Goal: Information Seeking & Learning: Learn about a topic

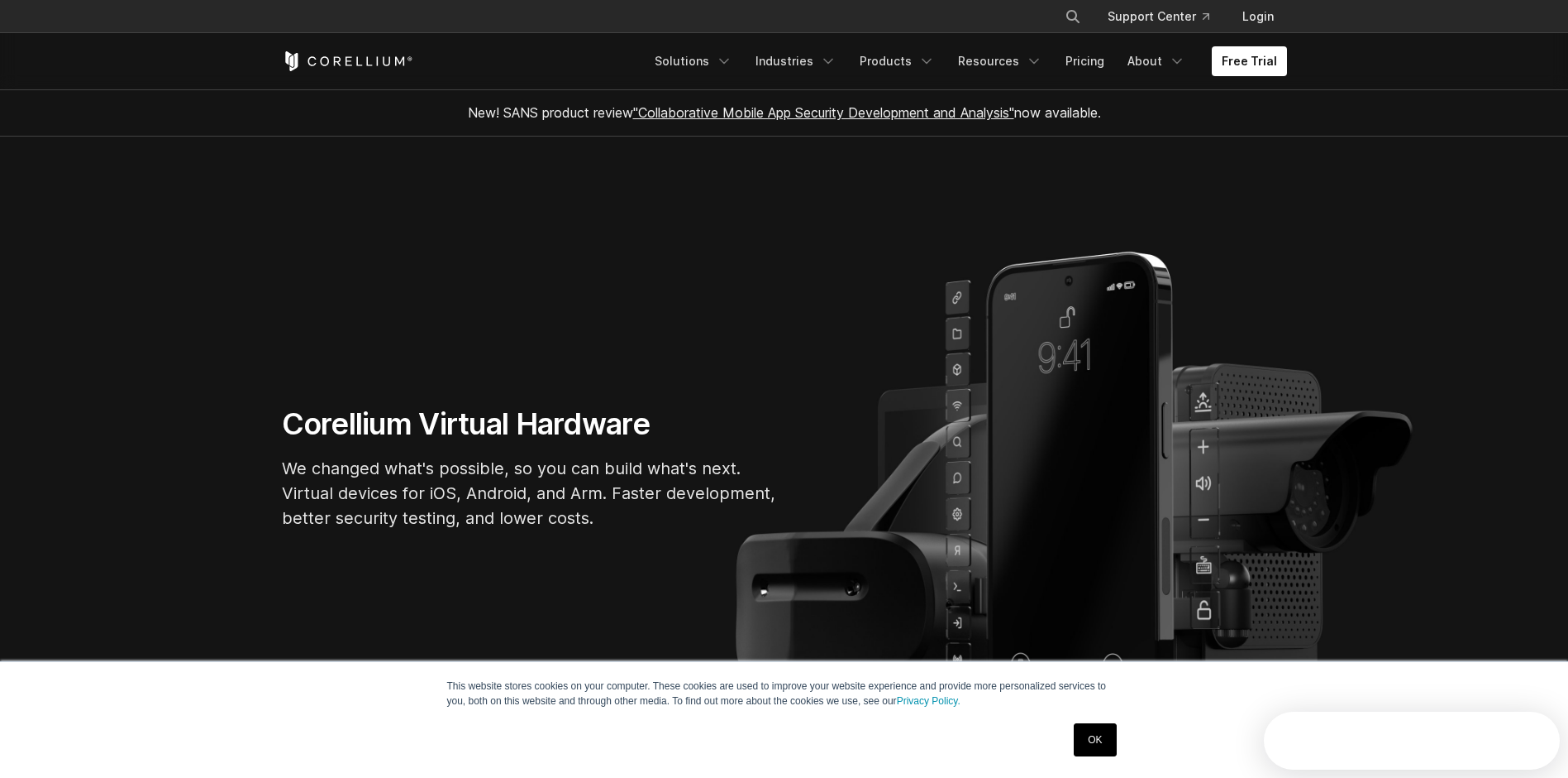
scroll to position [657, 0]
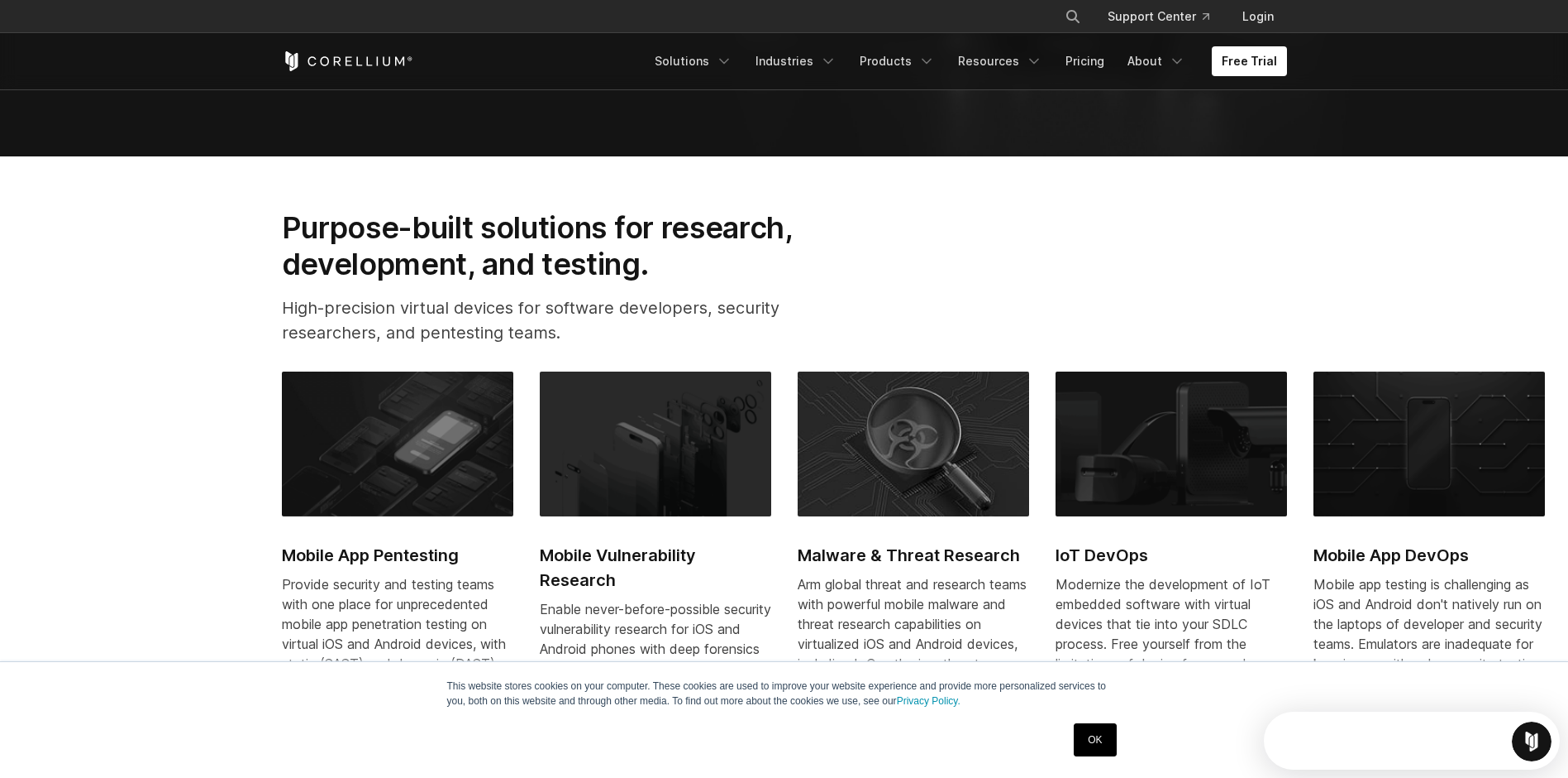
drag, startPoint x: 175, startPoint y: 311, endPoint x: 188, endPoint y: 321, distance: 16.4
click at [188, 321] on section "Purpose-built solutions for research, development, and testing. High-precision …" at bounding box center [784, 504] width 1568 height 695
click at [236, 377] on section "Purpose-built solutions for research, development, and testing. High-precision …" at bounding box center [784, 504] width 1568 height 695
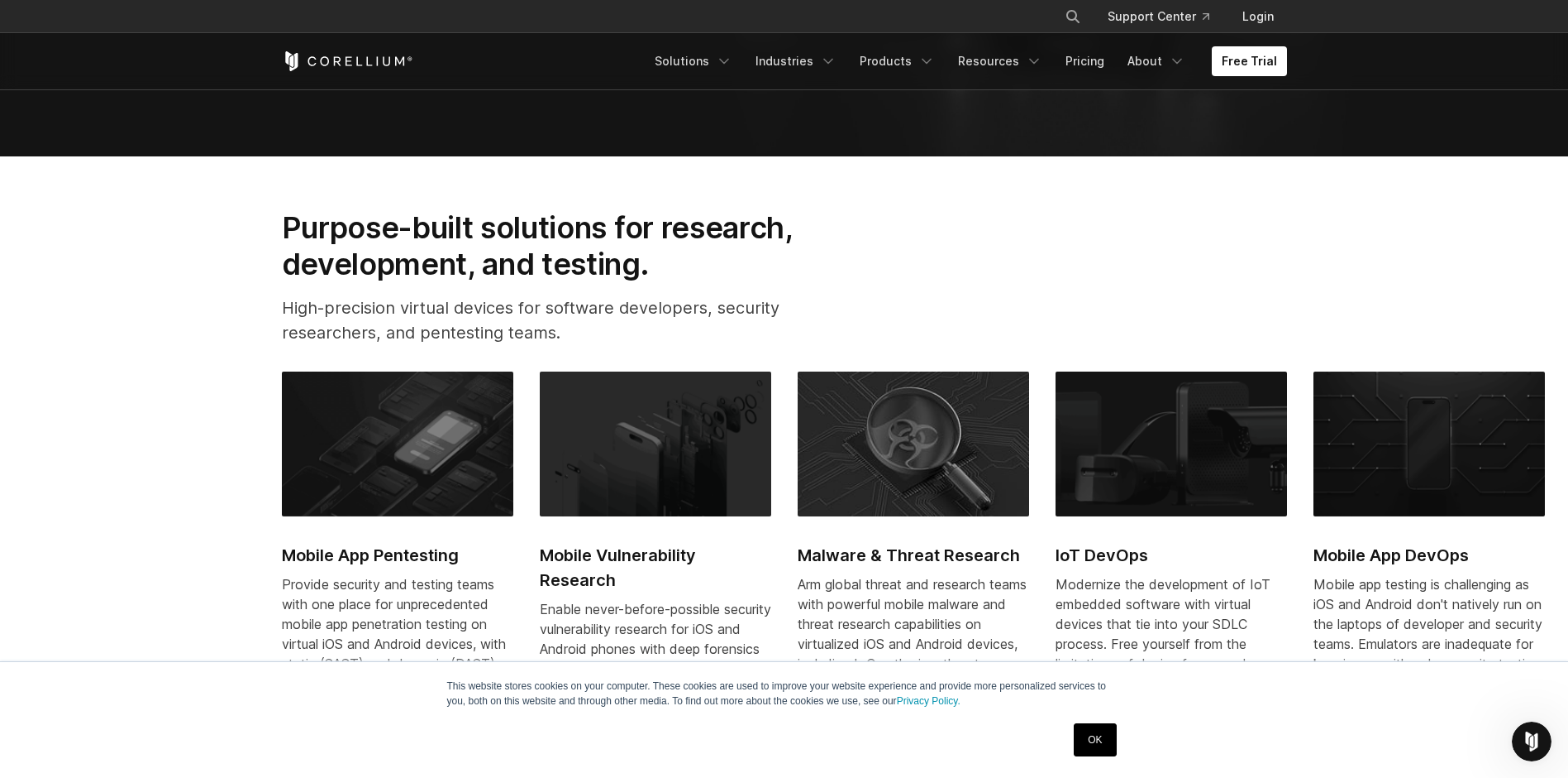
click at [1106, 736] on link "OK" at bounding box center [1094, 740] width 42 height 33
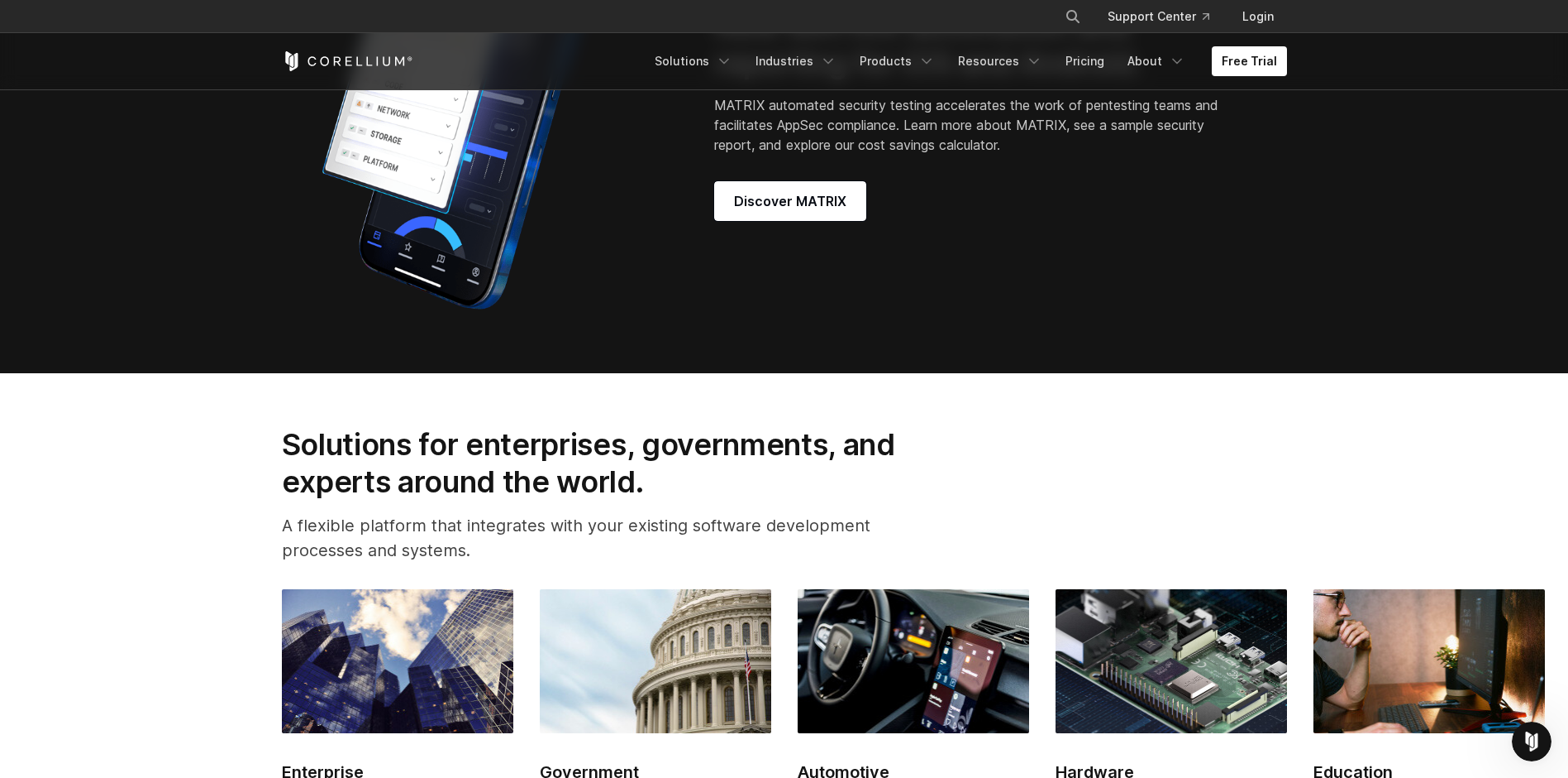
scroll to position [1902, 0]
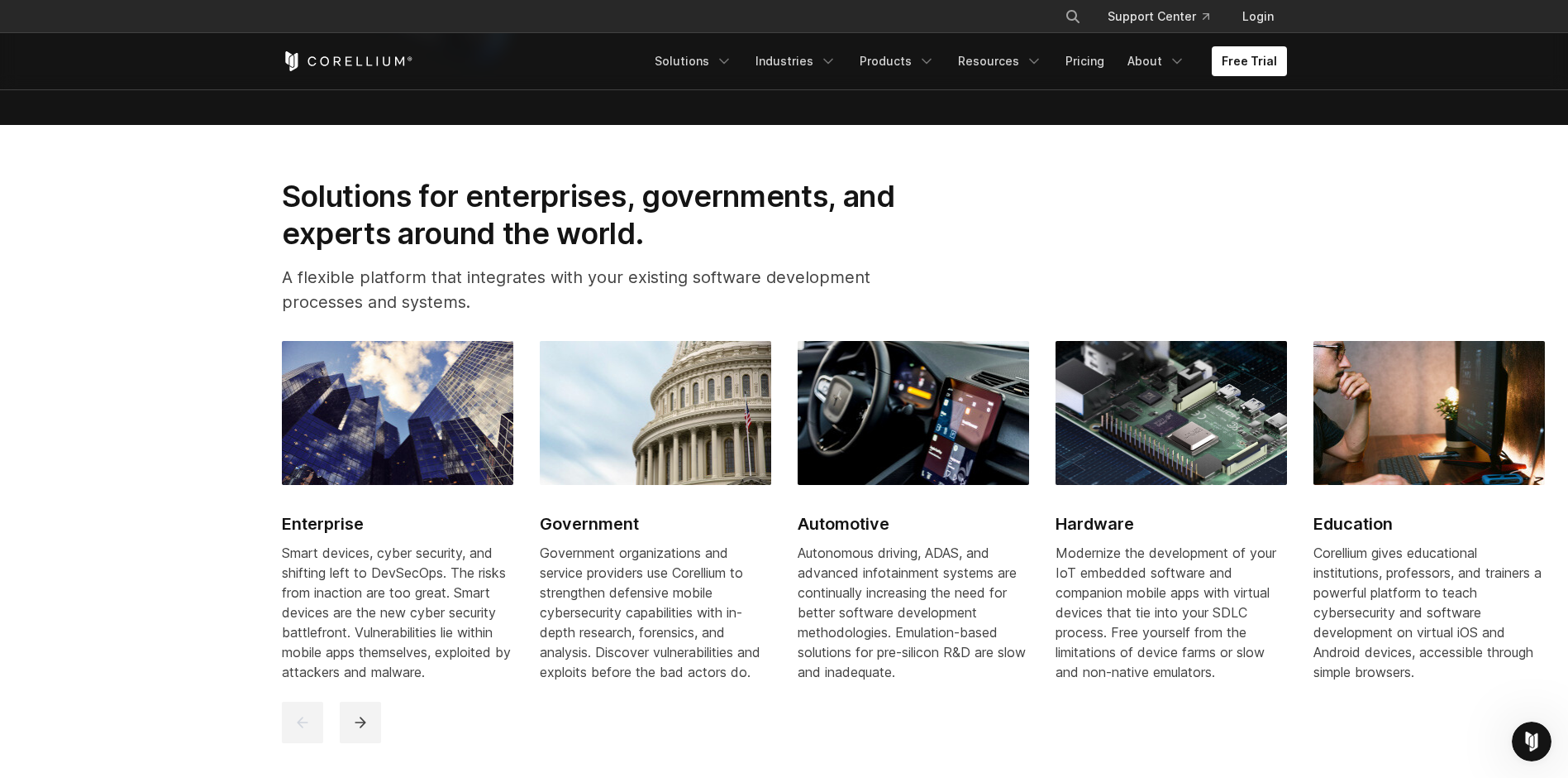
click at [597, 463] on img at bounding box center [655, 412] width 231 height 144
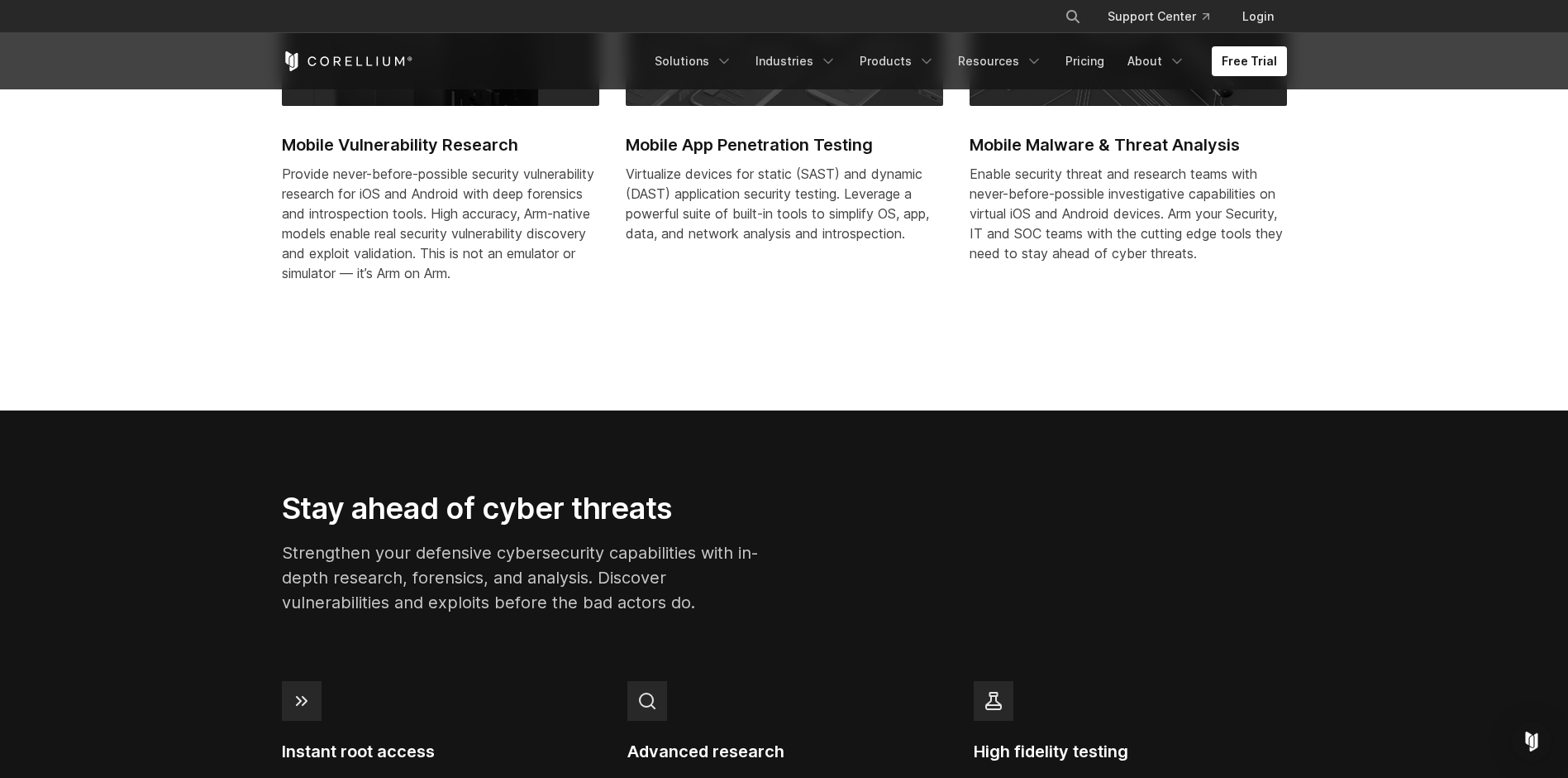
scroll to position [910, 0]
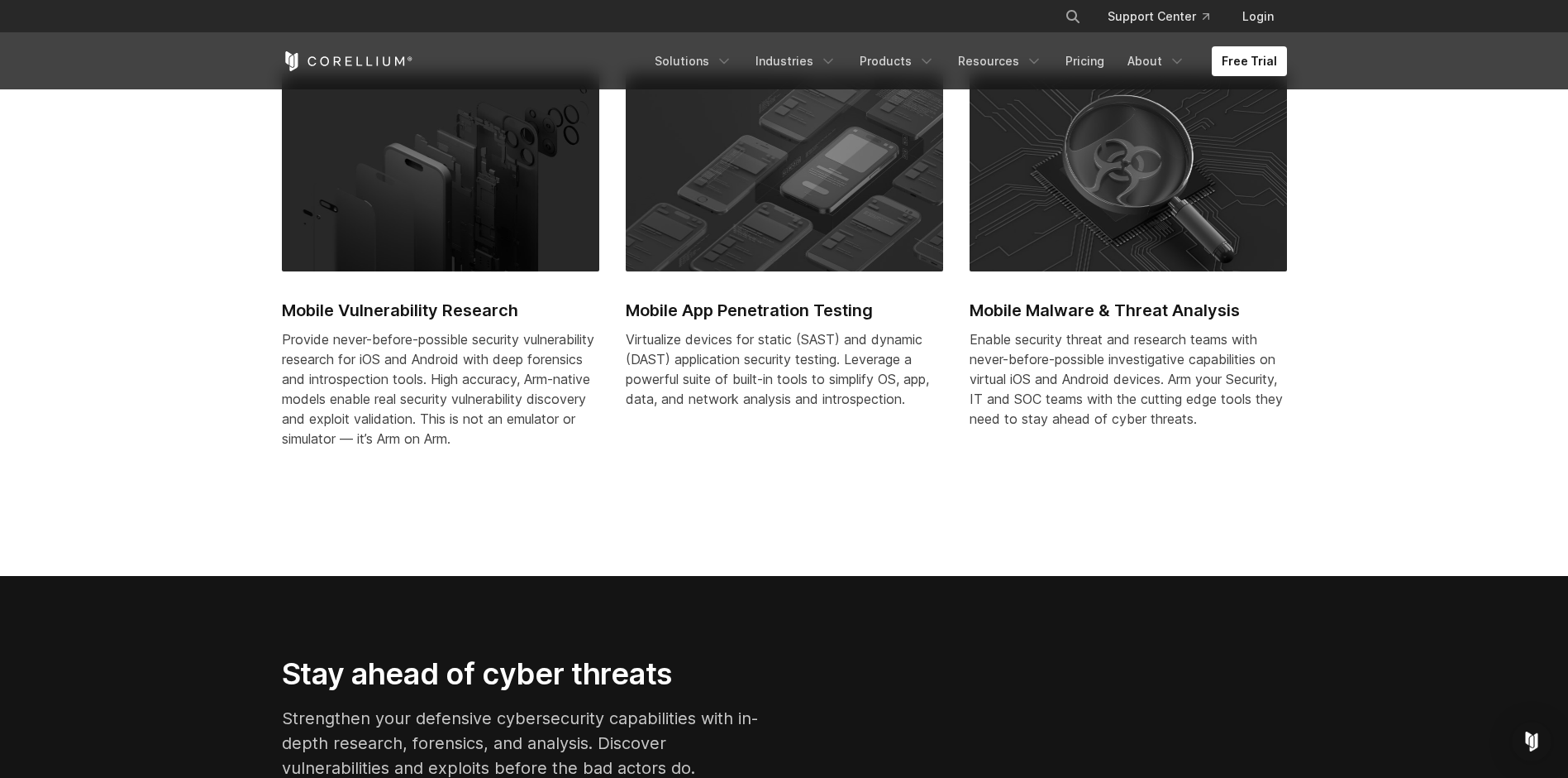
click at [1032, 247] on img at bounding box center [1128, 172] width 318 height 198
